Goal: Transaction & Acquisition: Purchase product/service

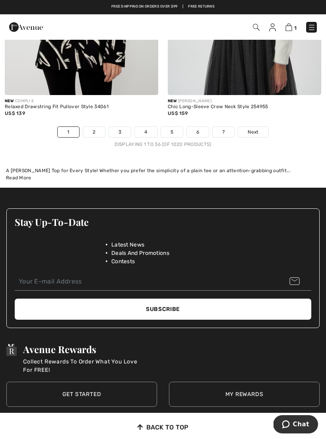
scroll to position [4964, 0]
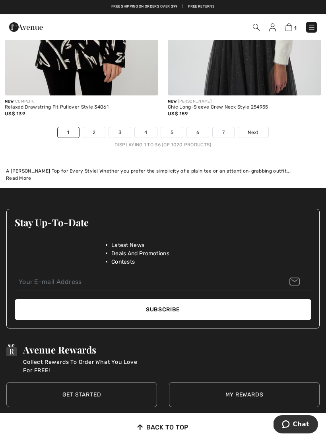
click at [145, 127] on link "4" at bounding box center [146, 132] width 22 height 10
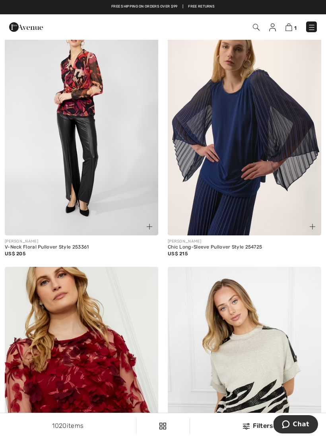
scroll to position [123, 0]
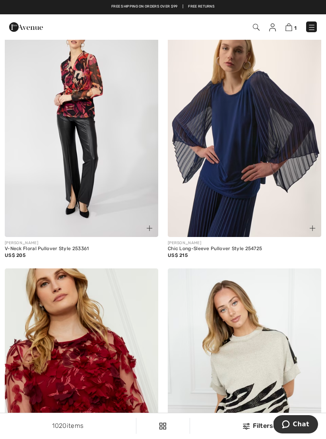
click at [240, 178] on img at bounding box center [245, 122] width 154 height 230
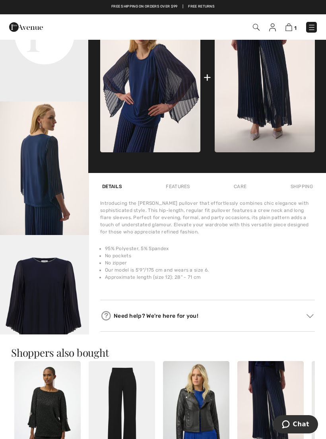
scroll to position [338, 0]
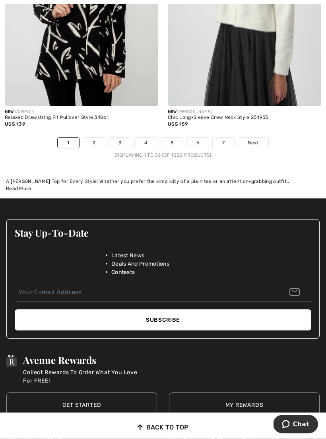
scroll to position [4953, 0]
click at [123, 138] on link "3" at bounding box center [120, 143] width 22 height 10
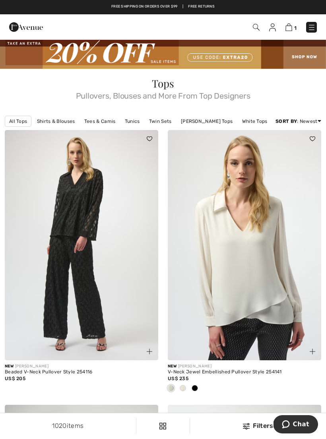
click at [94, 270] on img at bounding box center [82, 245] width 154 height 230
click at [98, 286] on img at bounding box center [82, 245] width 154 height 230
click at [99, 279] on img at bounding box center [82, 245] width 154 height 230
click at [98, 272] on img at bounding box center [82, 245] width 154 height 230
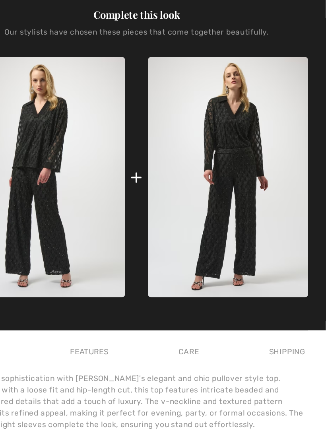
scroll to position [185, 0]
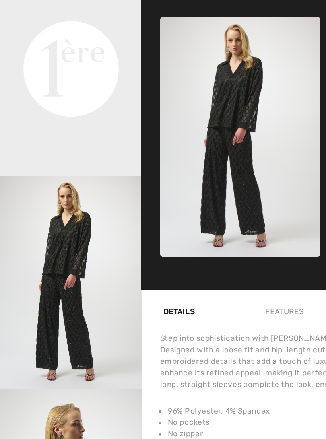
click at [133, 156] on img at bounding box center [150, 231] width 100 height 150
click at [129, 156] on img at bounding box center [150, 231] width 100 height 150
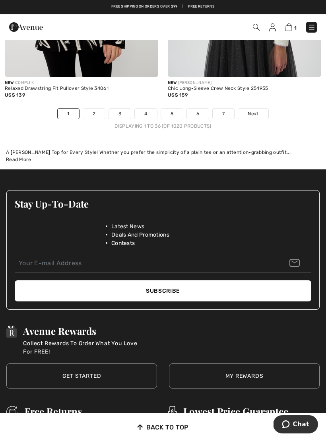
scroll to position [4981, 0]
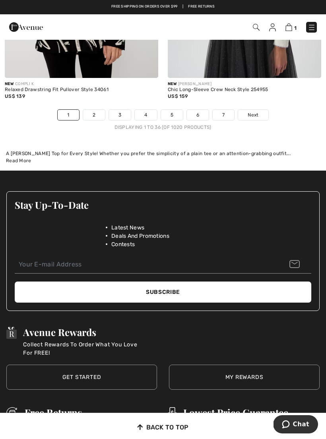
click at [96, 110] on link "2" at bounding box center [94, 115] width 22 height 10
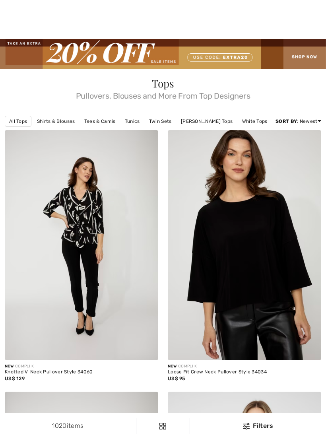
checkbox input "true"
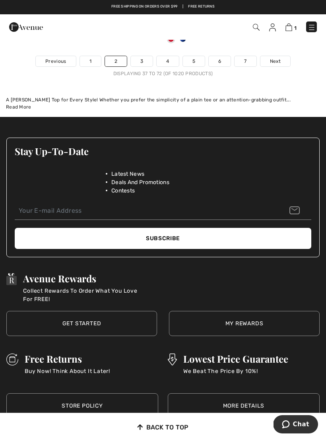
scroll to position [4911, 0]
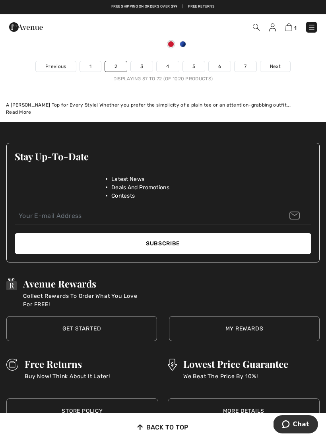
click at [147, 61] on link "3" at bounding box center [142, 66] width 22 height 10
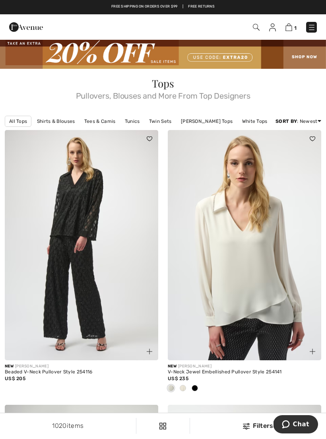
click at [203, 392] on div at bounding box center [245, 388] width 154 height 13
click at [198, 386] on div at bounding box center [195, 388] width 12 height 13
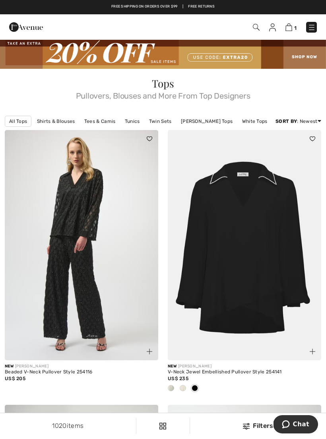
click at [200, 386] on div at bounding box center [195, 388] width 12 height 13
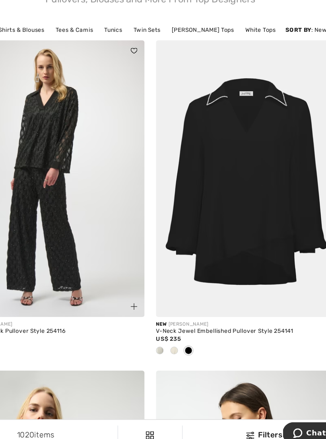
scroll to position [44, 0]
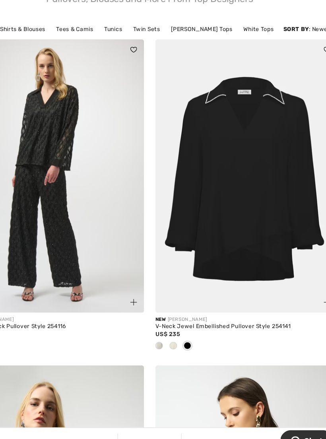
click at [165, 338] on div at bounding box center [171, 344] width 12 height 13
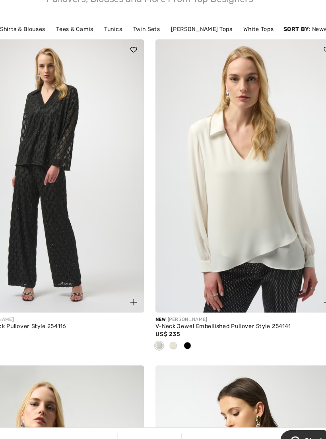
click at [177, 338] on div at bounding box center [183, 344] width 12 height 13
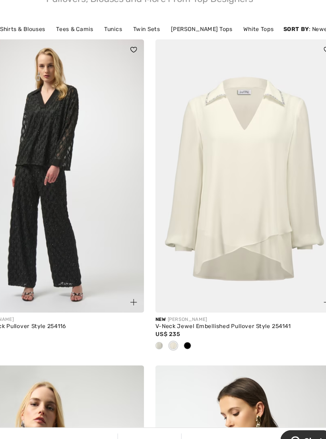
click at [165, 338] on div at bounding box center [171, 344] width 12 height 13
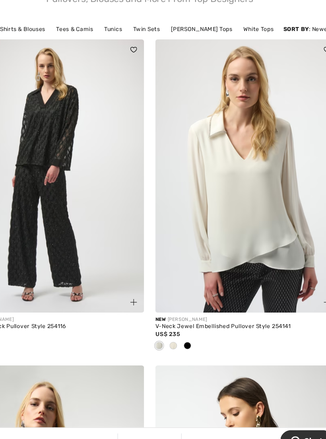
click at [180, 341] on span at bounding box center [183, 344] width 6 height 6
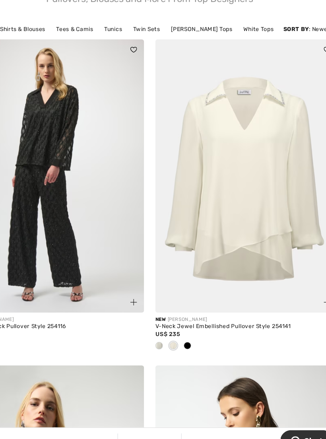
click at [180, 341] on span at bounding box center [183, 344] width 6 height 6
click at [189, 338] on div at bounding box center [195, 344] width 12 height 13
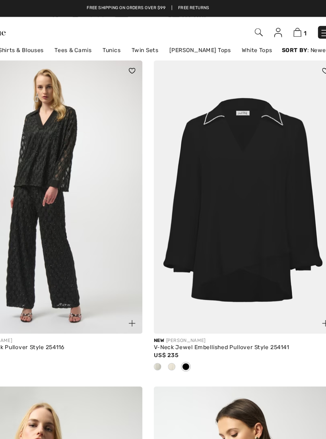
scroll to position [79, 0]
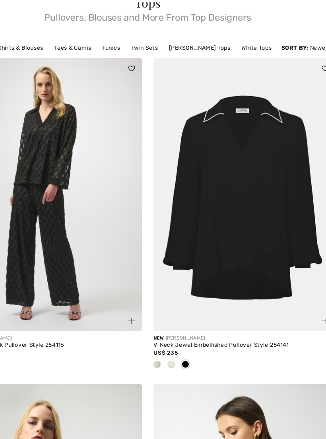
click at [168, 310] on span at bounding box center [171, 309] width 6 height 6
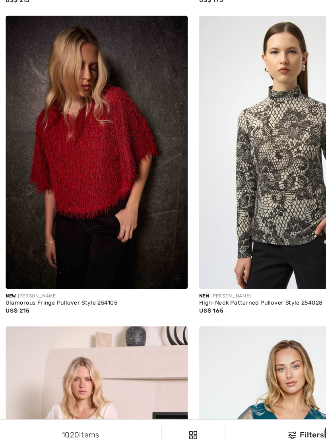
scroll to position [4454, 0]
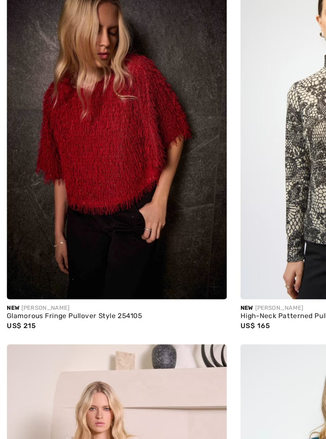
click at [75, 115] on img at bounding box center [82, 188] width 154 height 230
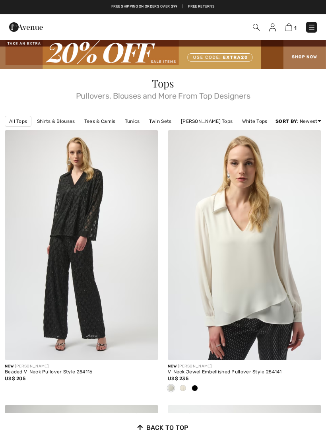
checkbox input "true"
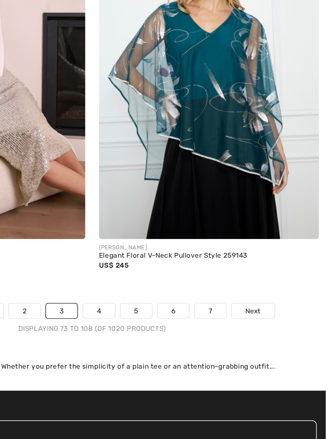
scroll to position [4803, 0]
click at [157, 262] on link "4" at bounding box center [168, 267] width 22 height 10
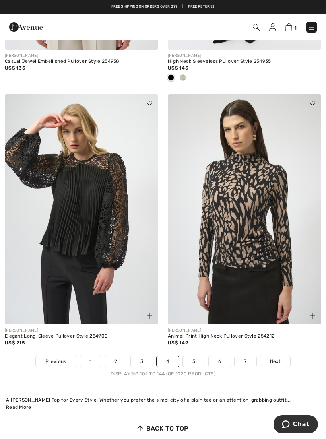
scroll to position [4719, 0]
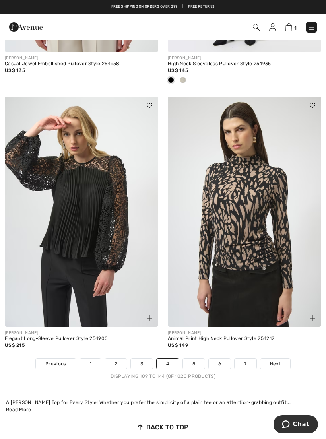
click at [191, 363] on link "5" at bounding box center [194, 364] width 22 height 10
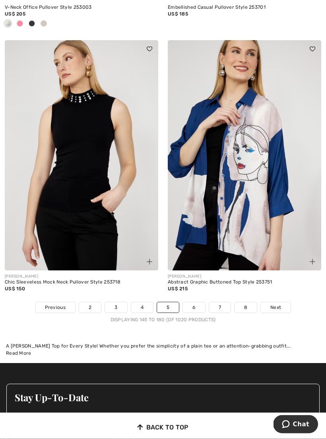
scroll to position [4710, 0]
click at [195, 304] on link "6" at bounding box center [194, 307] width 22 height 10
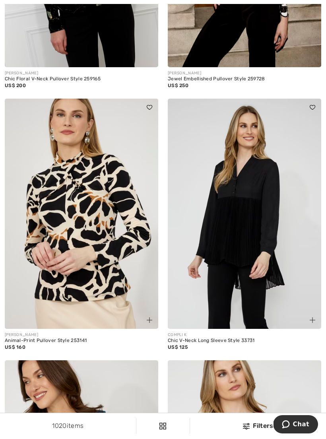
scroll to position [555, 0]
click at [259, 265] on img at bounding box center [245, 214] width 154 height 230
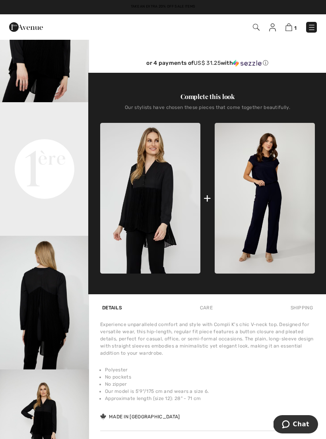
click at [55, 349] on img "3 / 4" at bounding box center [44, 303] width 89 height 134
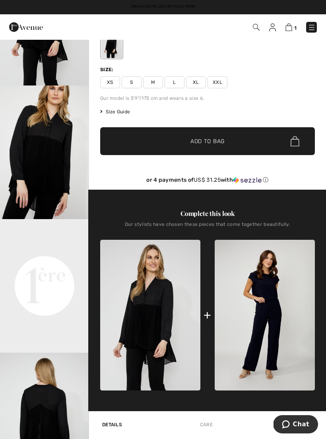
scroll to position [87, 0]
click at [50, 264] on video "Your browser does not support the video tag." at bounding box center [44, 242] width 89 height 45
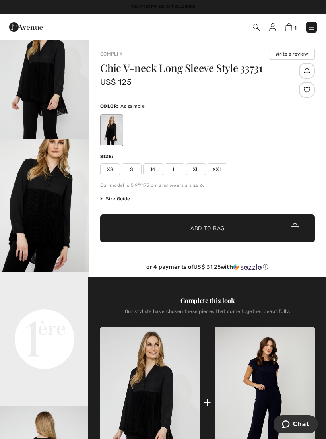
scroll to position [0, 0]
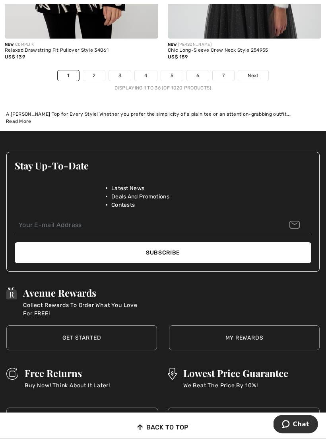
scroll to position [5020, 0]
click at [146, 71] on link "4" at bounding box center [146, 75] width 22 height 10
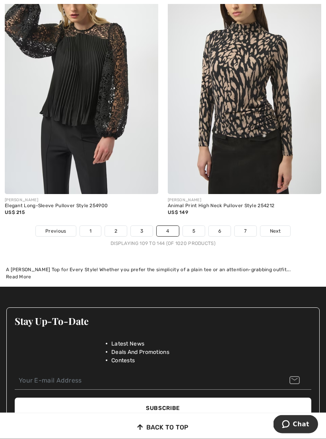
scroll to position [4852, 0]
click at [197, 230] on link "5" at bounding box center [194, 231] width 22 height 10
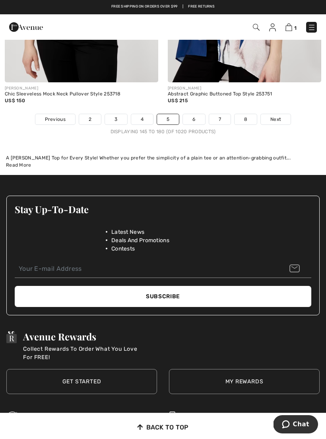
scroll to position [4897, 0]
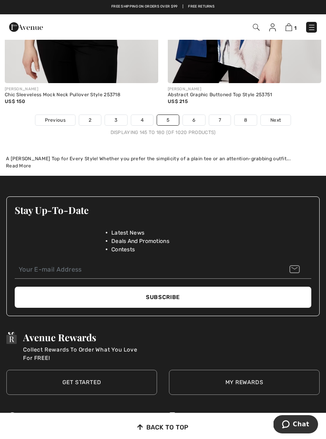
click at [193, 115] on link "6" at bounding box center [194, 120] width 22 height 10
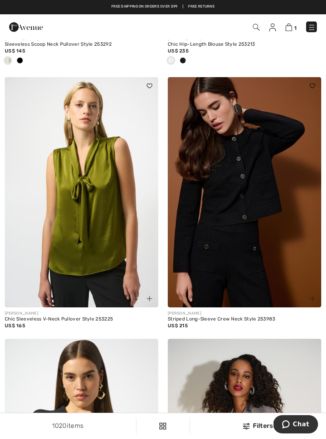
scroll to position [1965, 0]
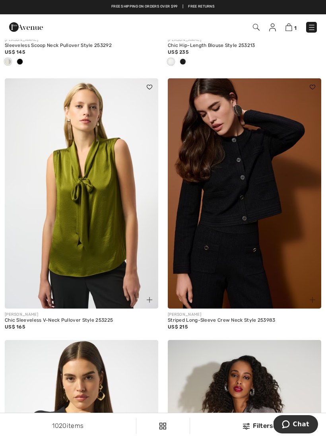
click at [248, 229] on img at bounding box center [245, 193] width 154 height 230
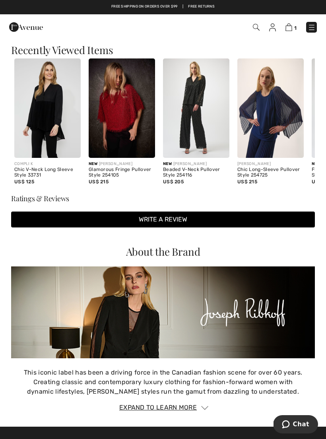
scroll to position [712, 0]
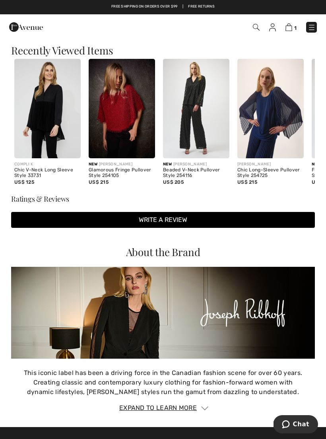
click at [196, 112] on img at bounding box center [196, 109] width 66 height 100
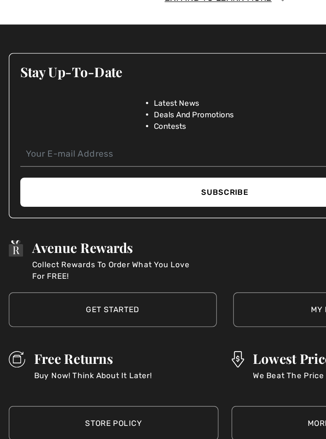
scroll to position [1262, 0]
